Goal: Transaction & Acquisition: Purchase product/service

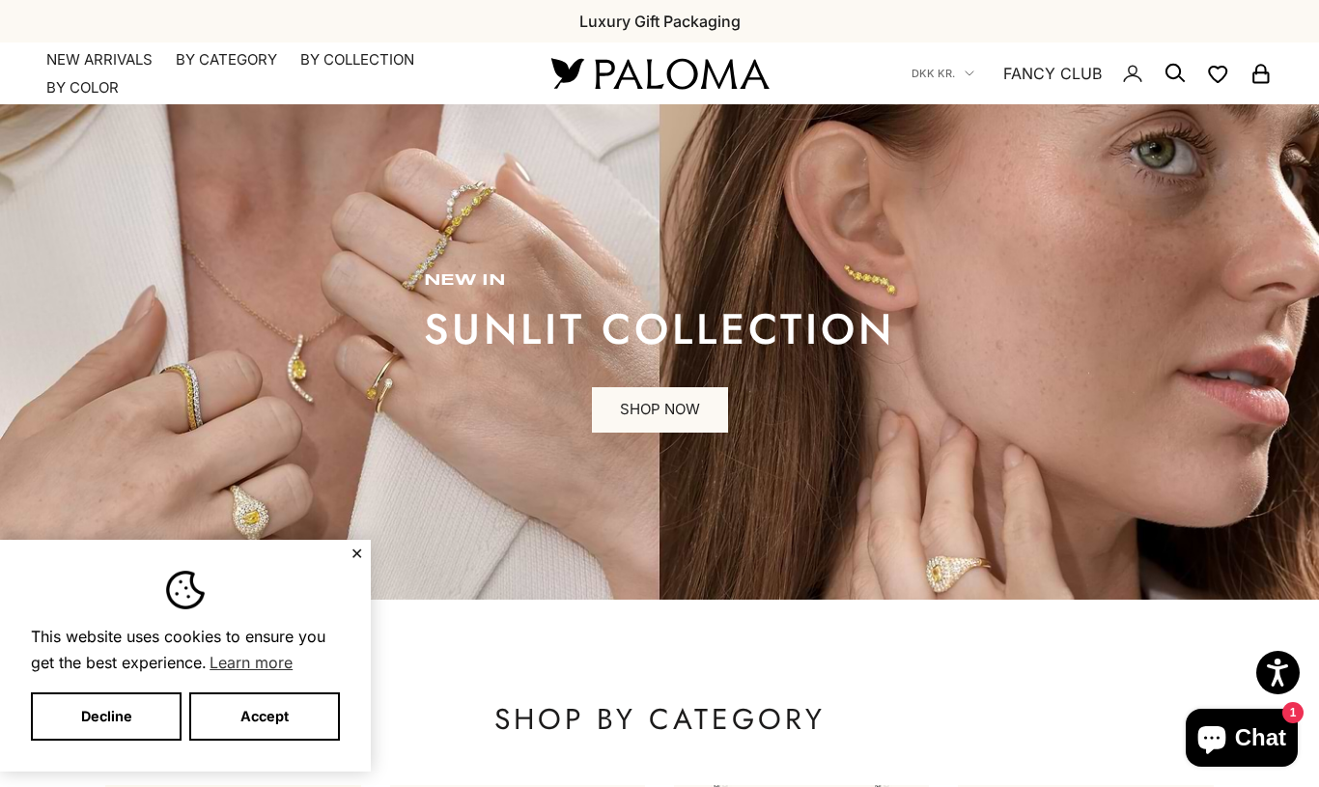
click at [272, 720] on button "Accept" at bounding box center [264, 716] width 151 height 48
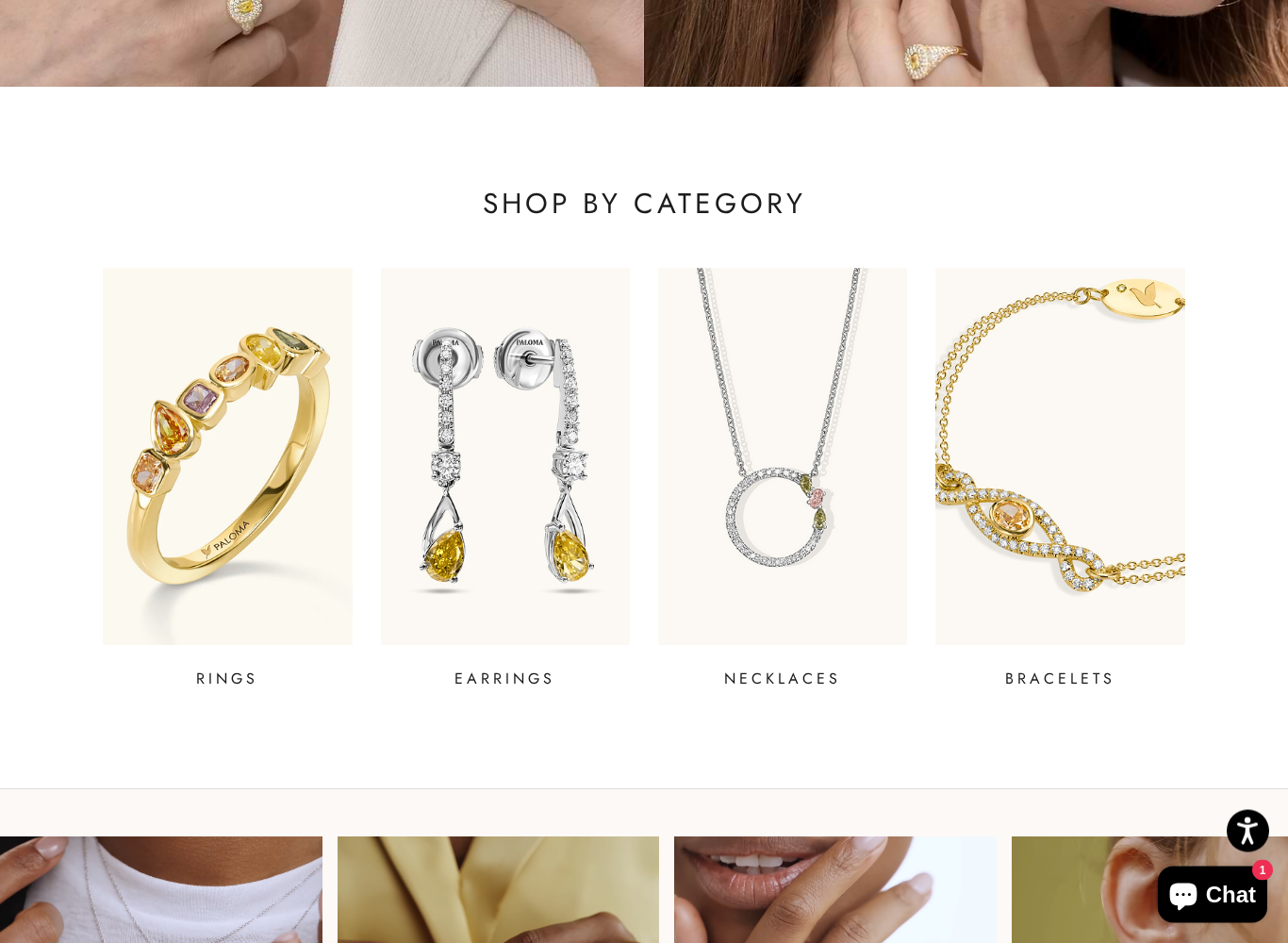
scroll to position [499, 0]
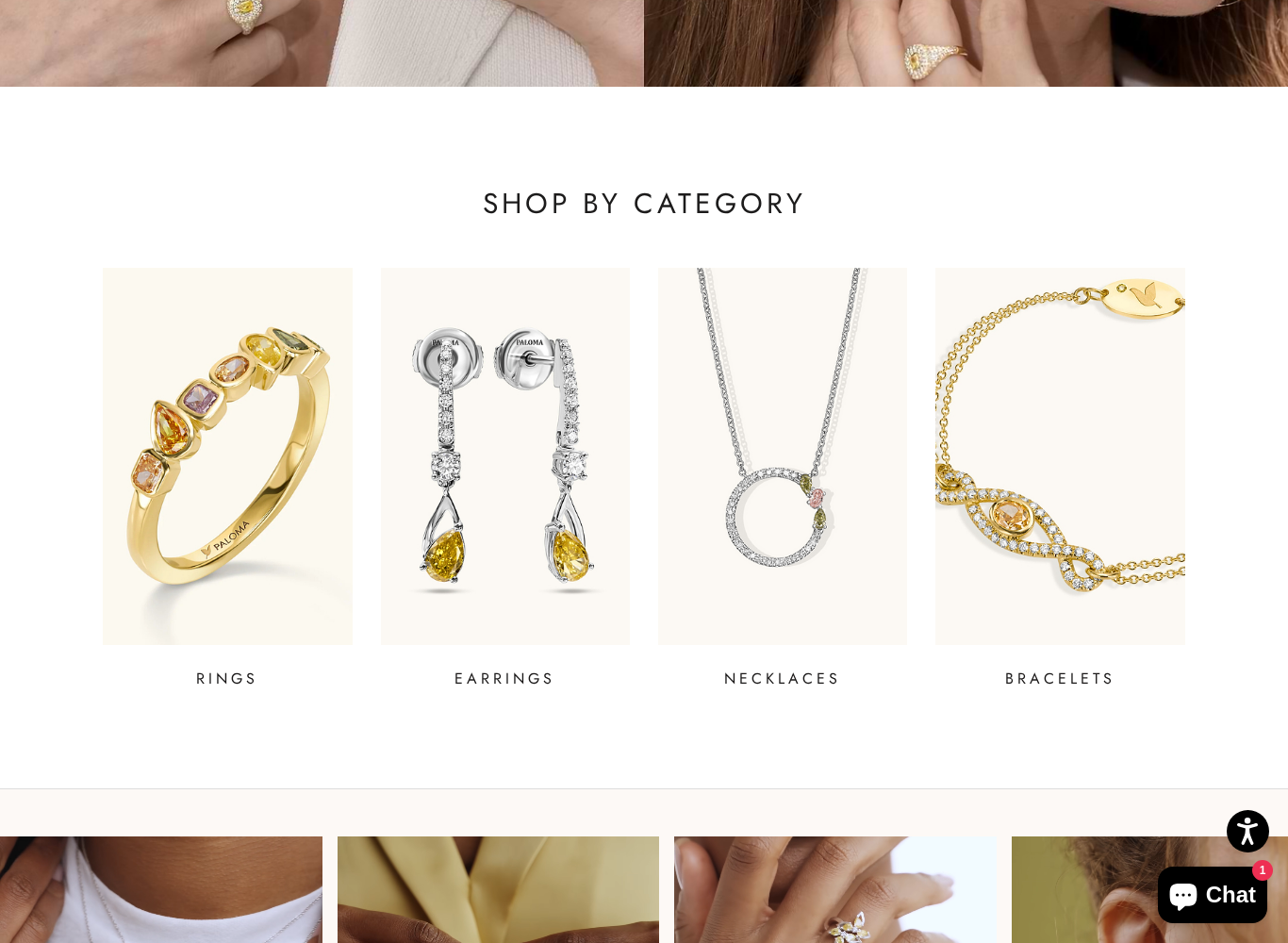
click at [246, 474] on img at bounding box center [227, 456] width 249 height 377
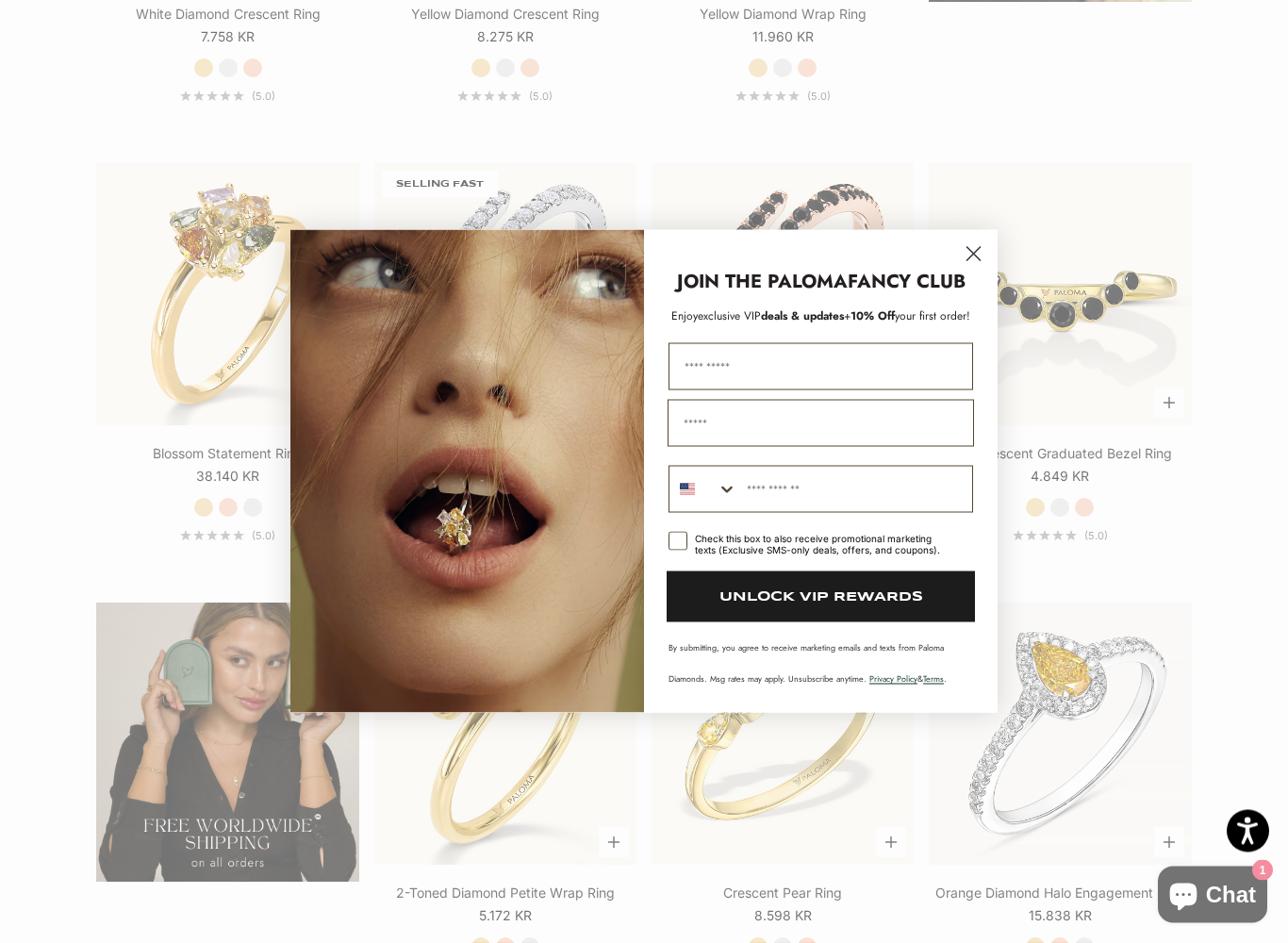
scroll to position [2732, 0]
click at [975, 252] on circle "Close dialog" at bounding box center [974, 254] width 31 height 31
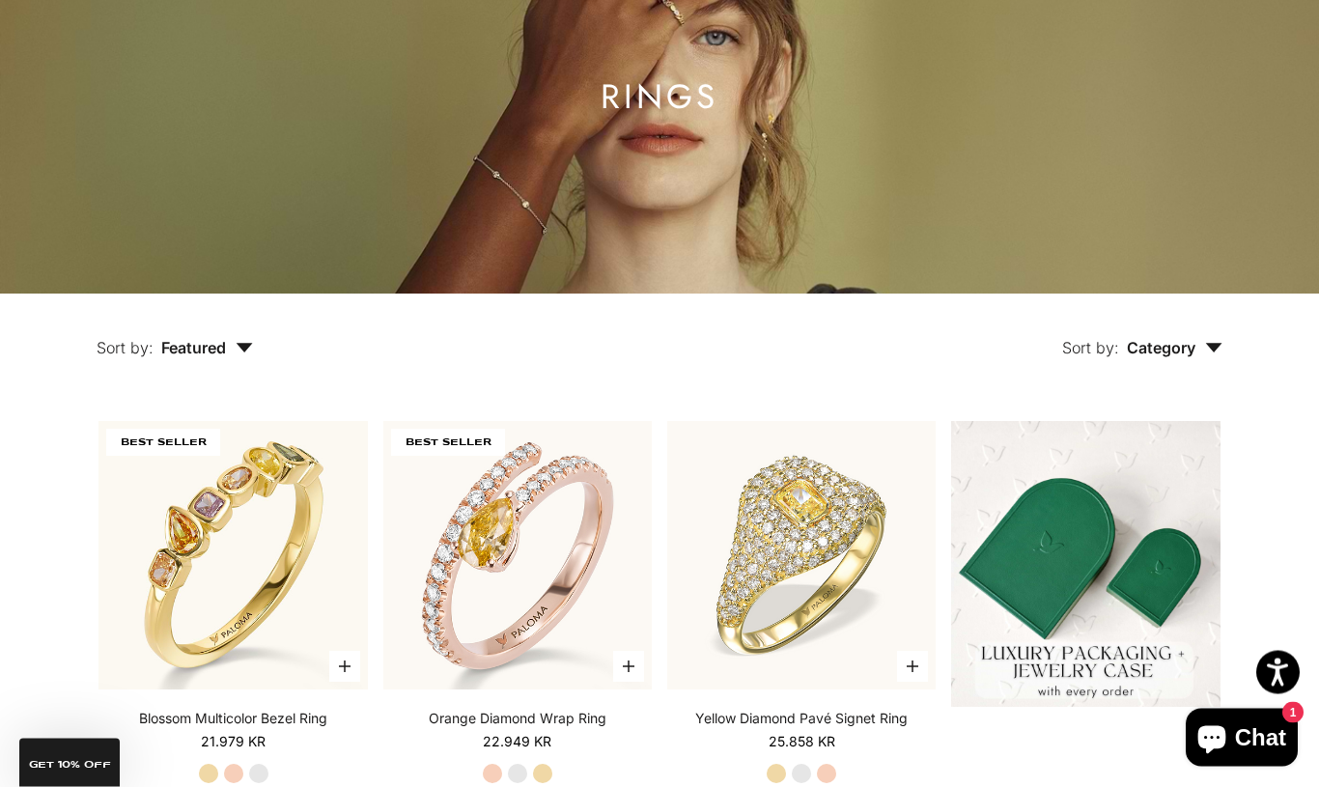
scroll to position [0, 0]
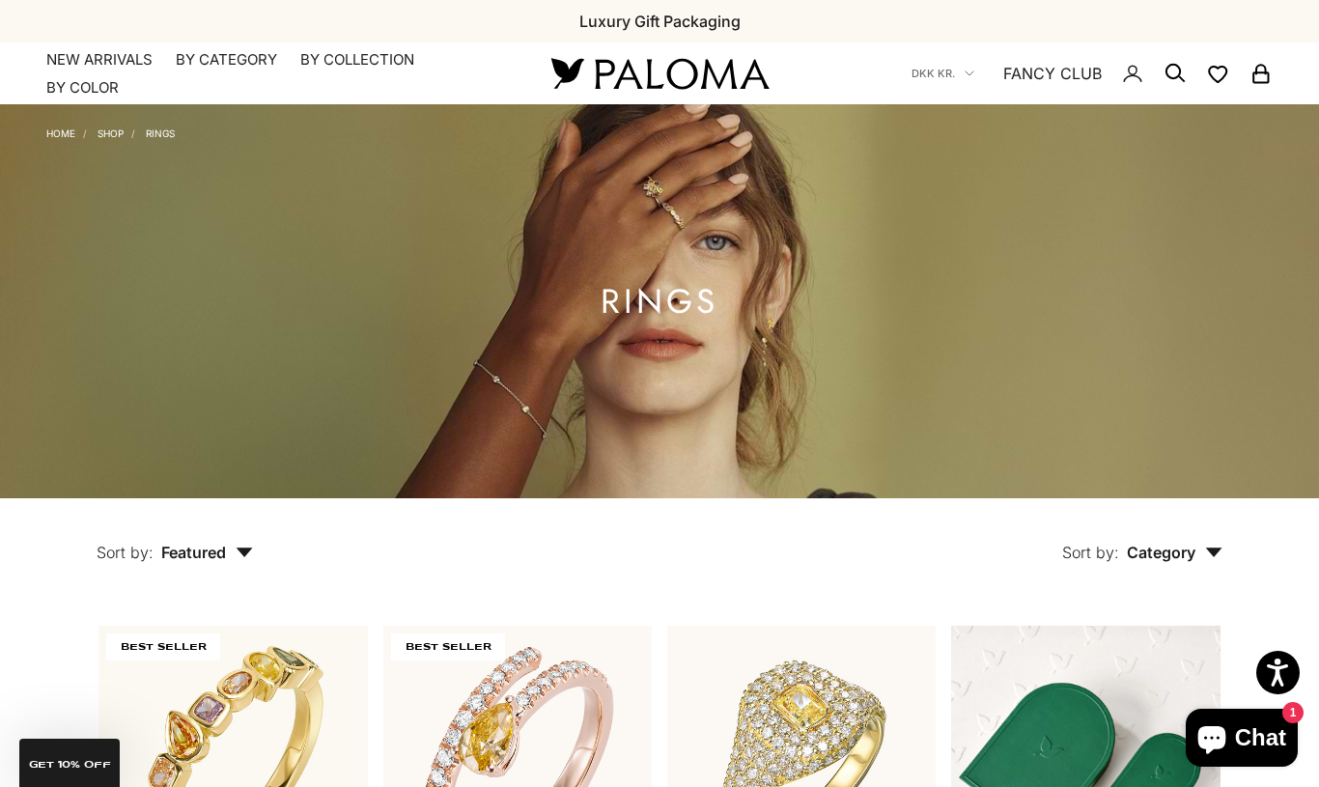
click at [234, 57] on summary "By Category" at bounding box center [226, 59] width 101 height 19
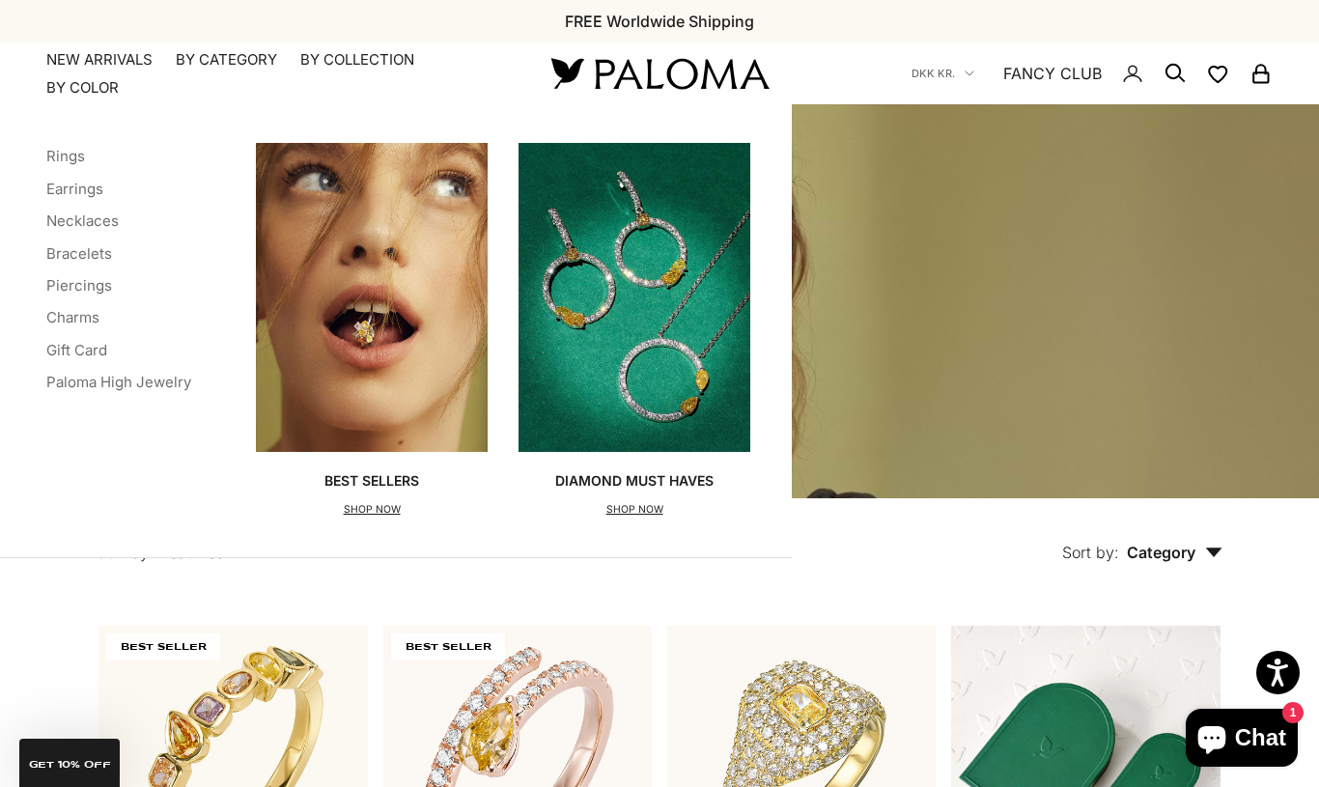
click at [104, 254] on link "Bracelets" at bounding box center [79, 253] width 66 height 18
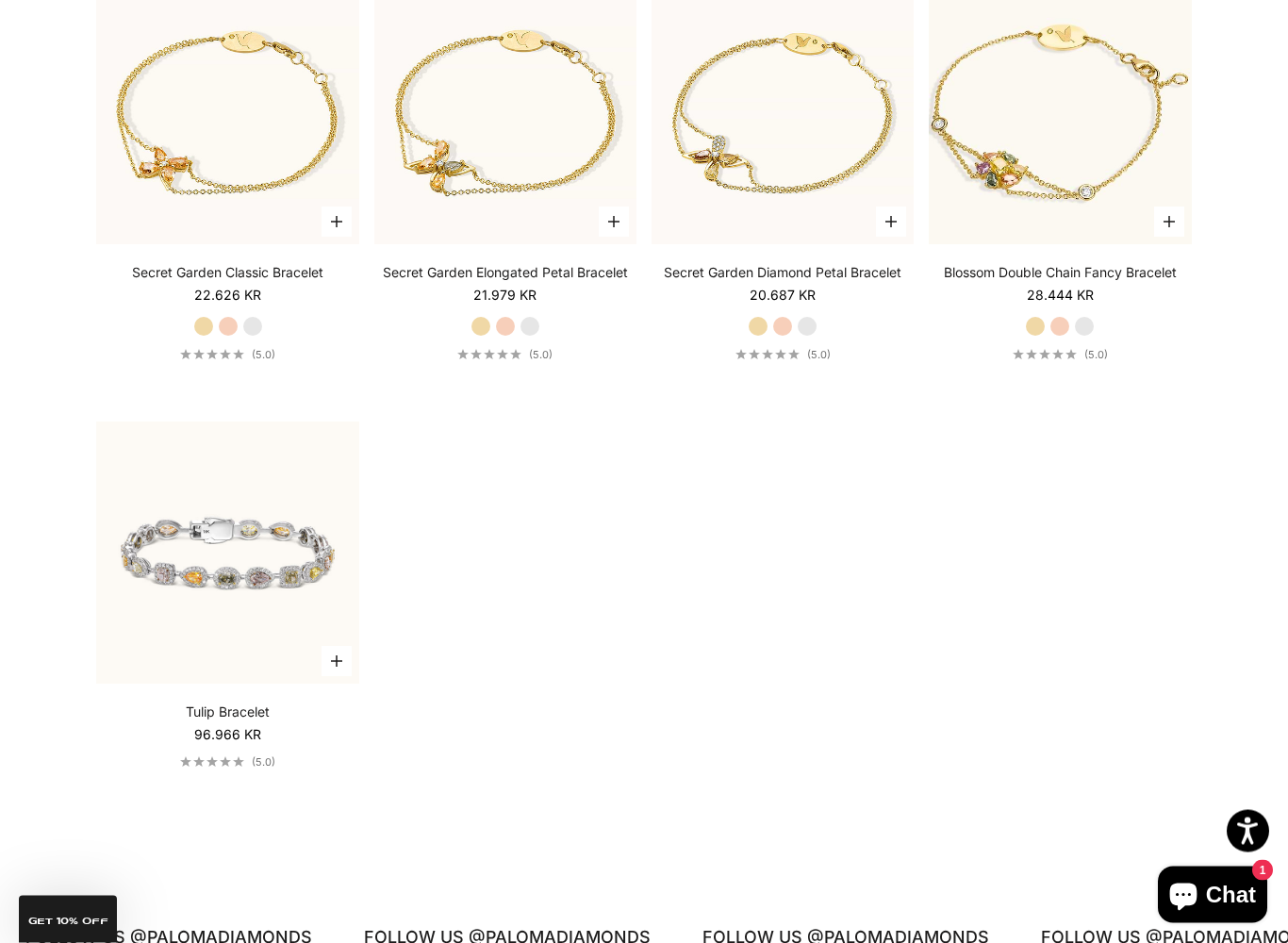
scroll to position [1156, 0]
click at [224, 582] on img at bounding box center [228, 552] width 288 height 288
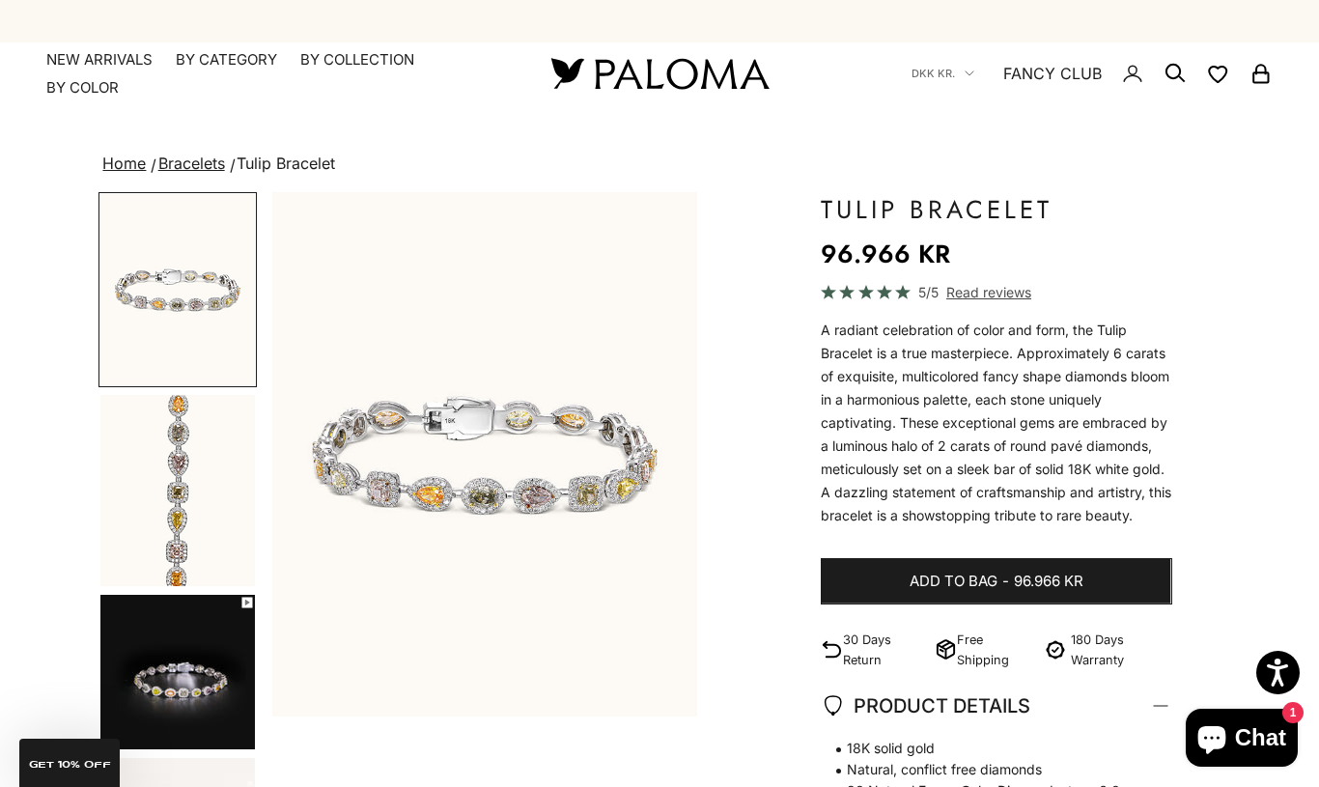
click at [217, 683] on img "Go to item 3" at bounding box center [177, 672] width 154 height 154
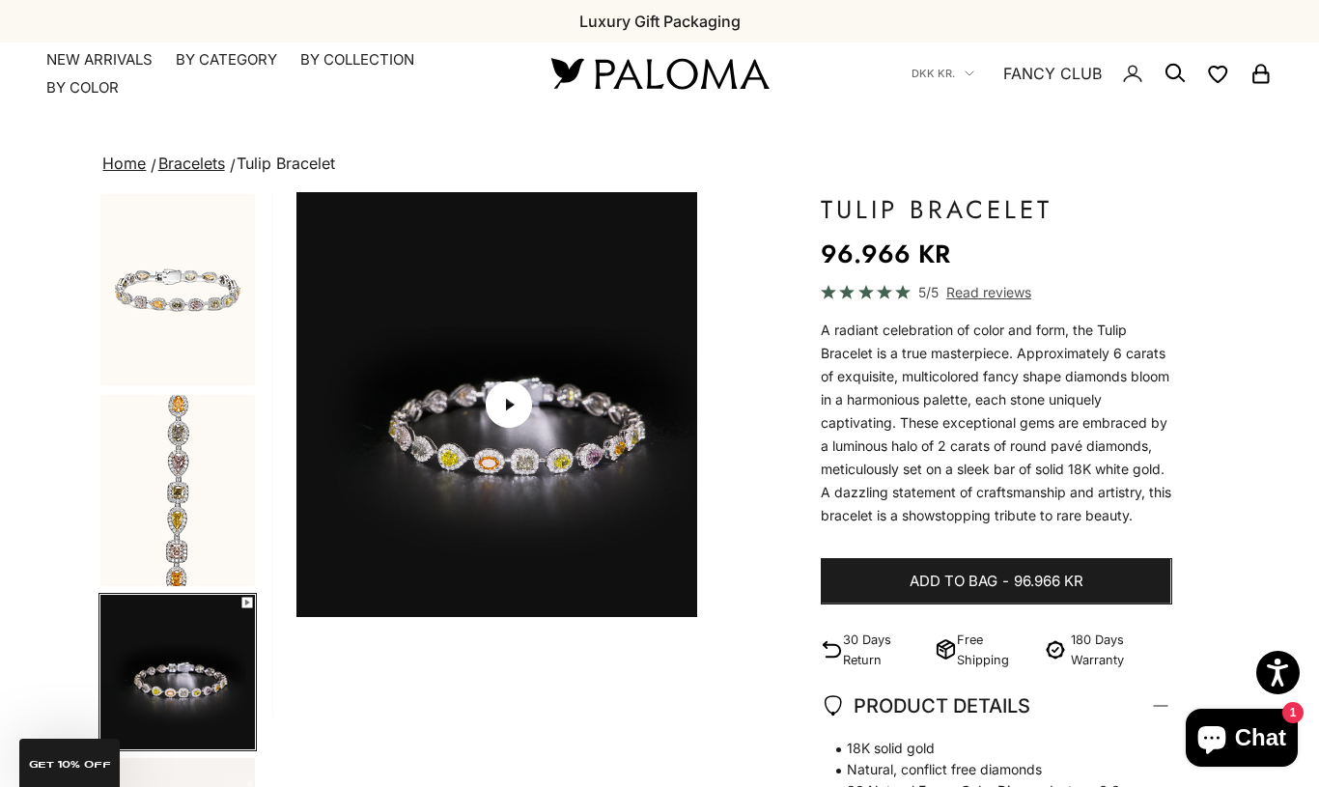
scroll to position [0, 896]
